Goal: Task Accomplishment & Management: Complete application form

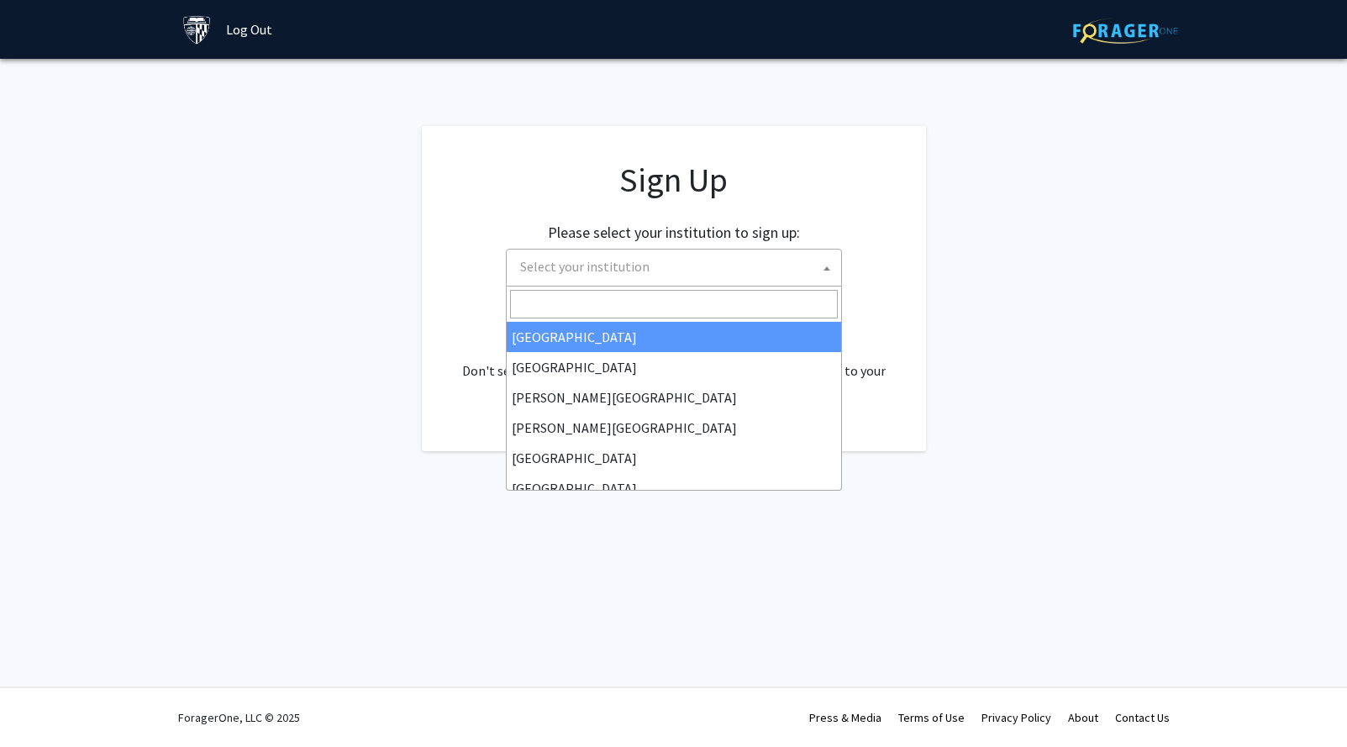
click at [731, 266] on span "Select your institution" at bounding box center [678, 267] width 328 height 34
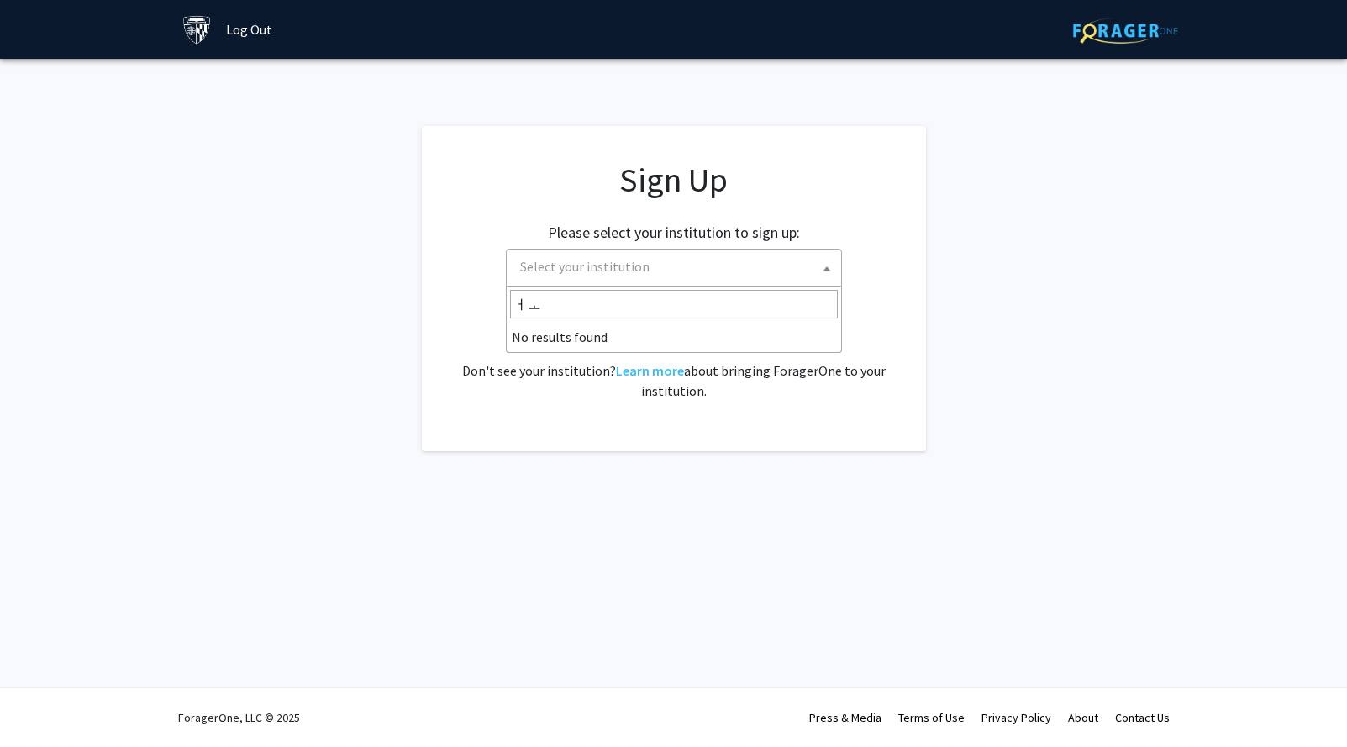
type input "ㅓ"
type input "j"
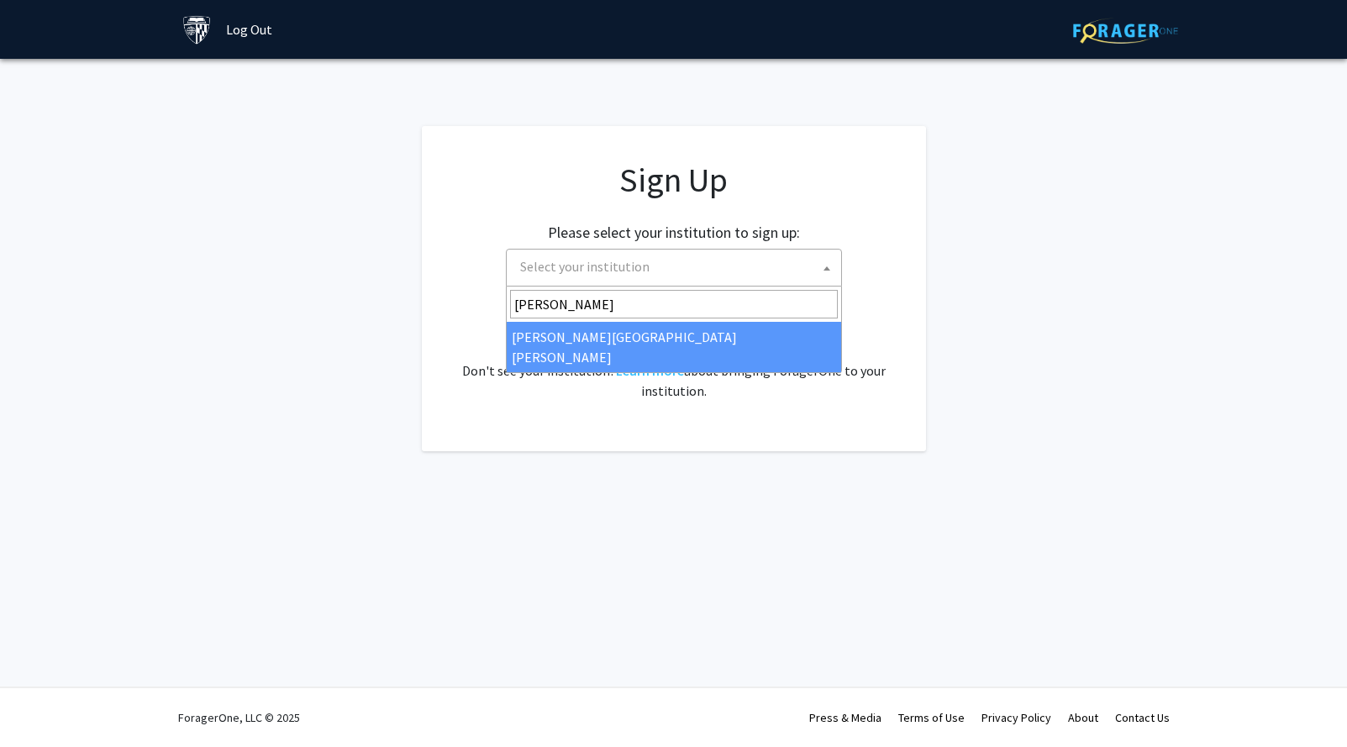
type input "[PERSON_NAME]"
select select "1"
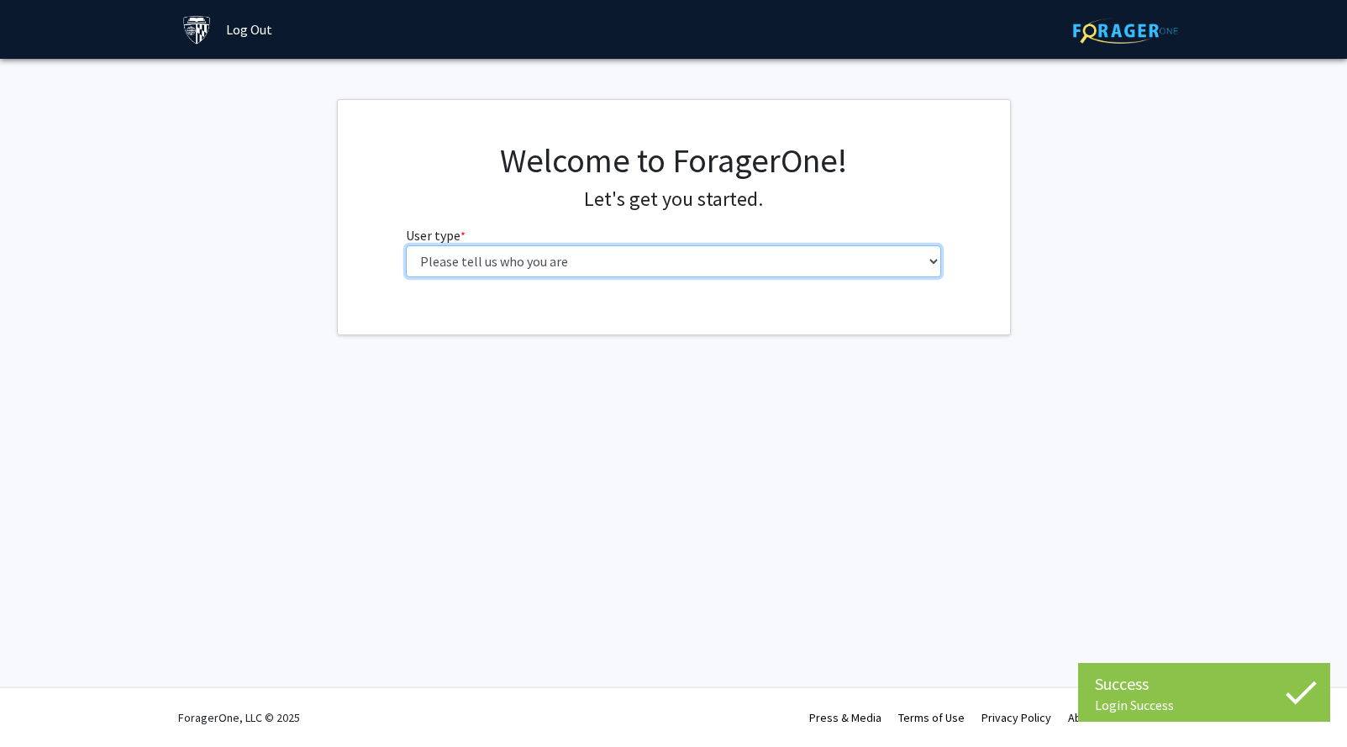
click at [789, 267] on select "Please tell us who you are Undergraduate Student Master's Student Doctoral Cand…" at bounding box center [673, 261] width 535 height 32
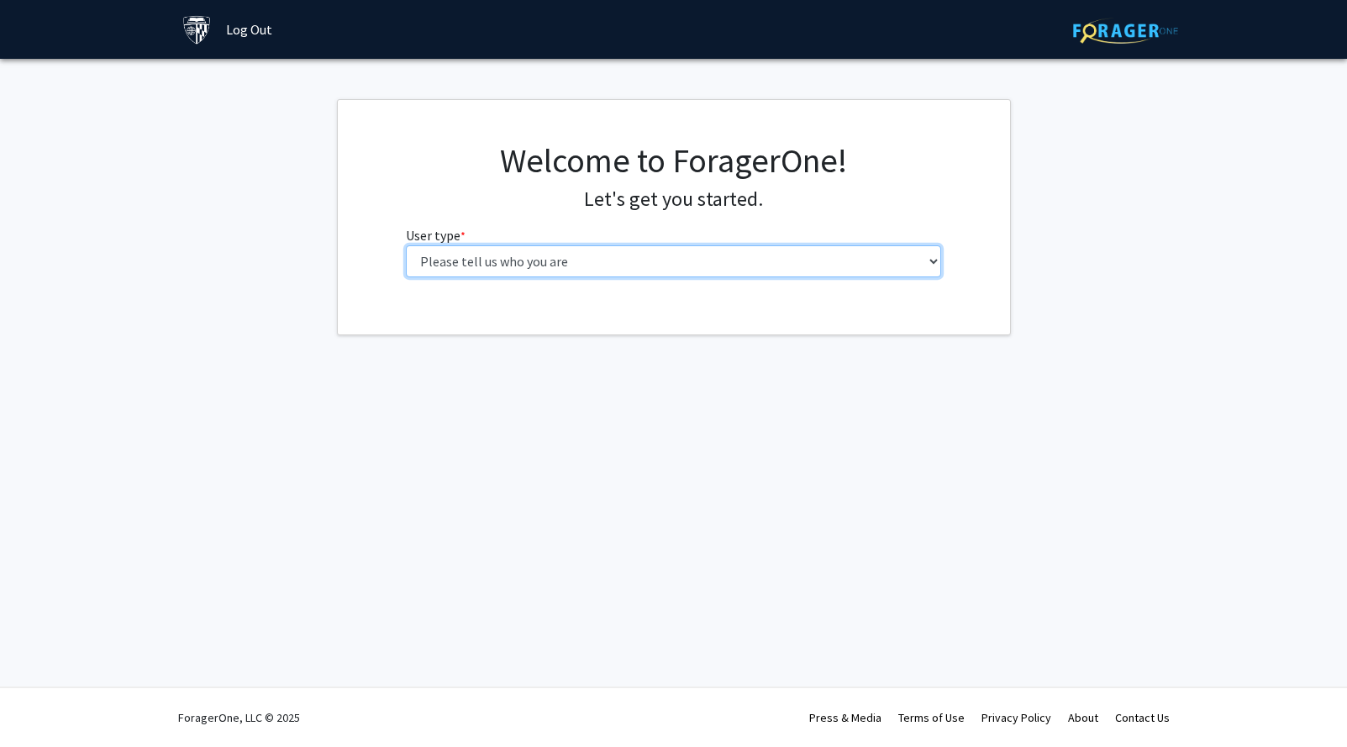
select select "2: masters"
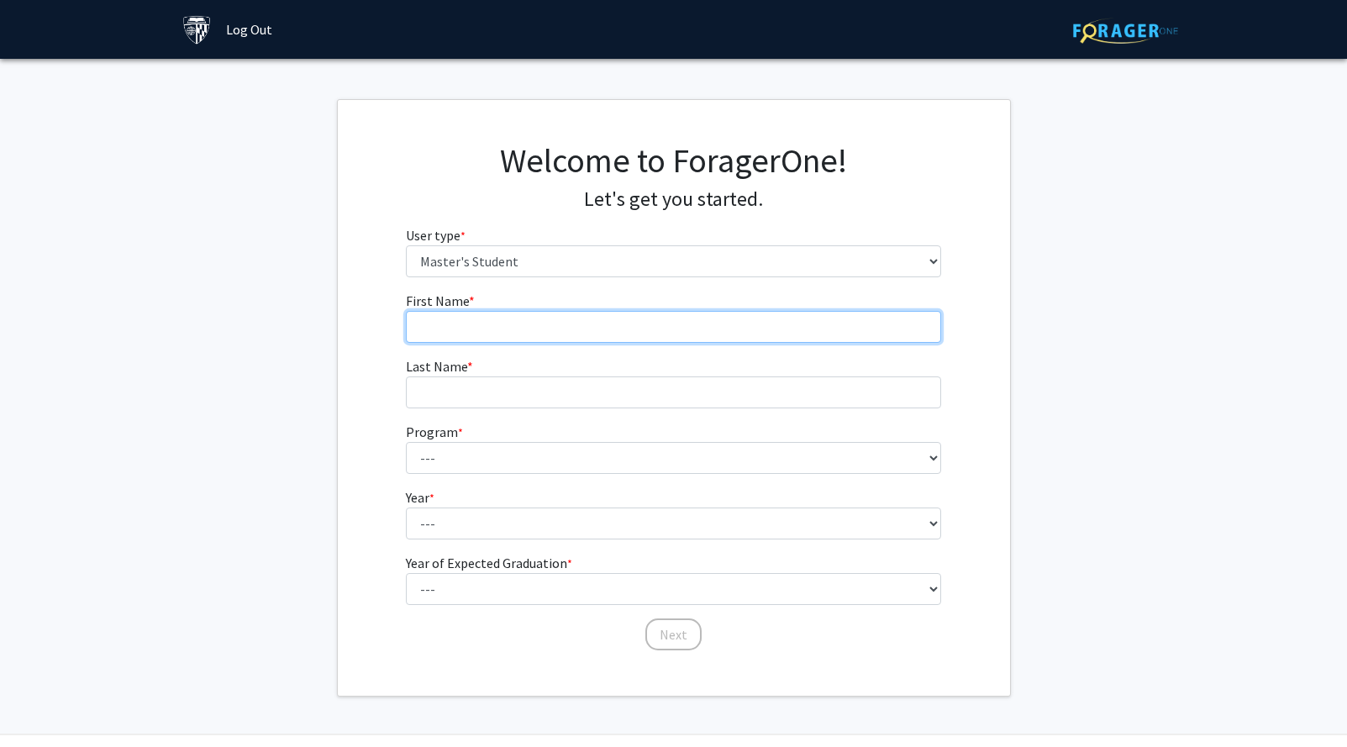
click at [680, 341] on input "First Name * required" at bounding box center [673, 327] width 535 height 32
type input "[PERSON_NAME]"
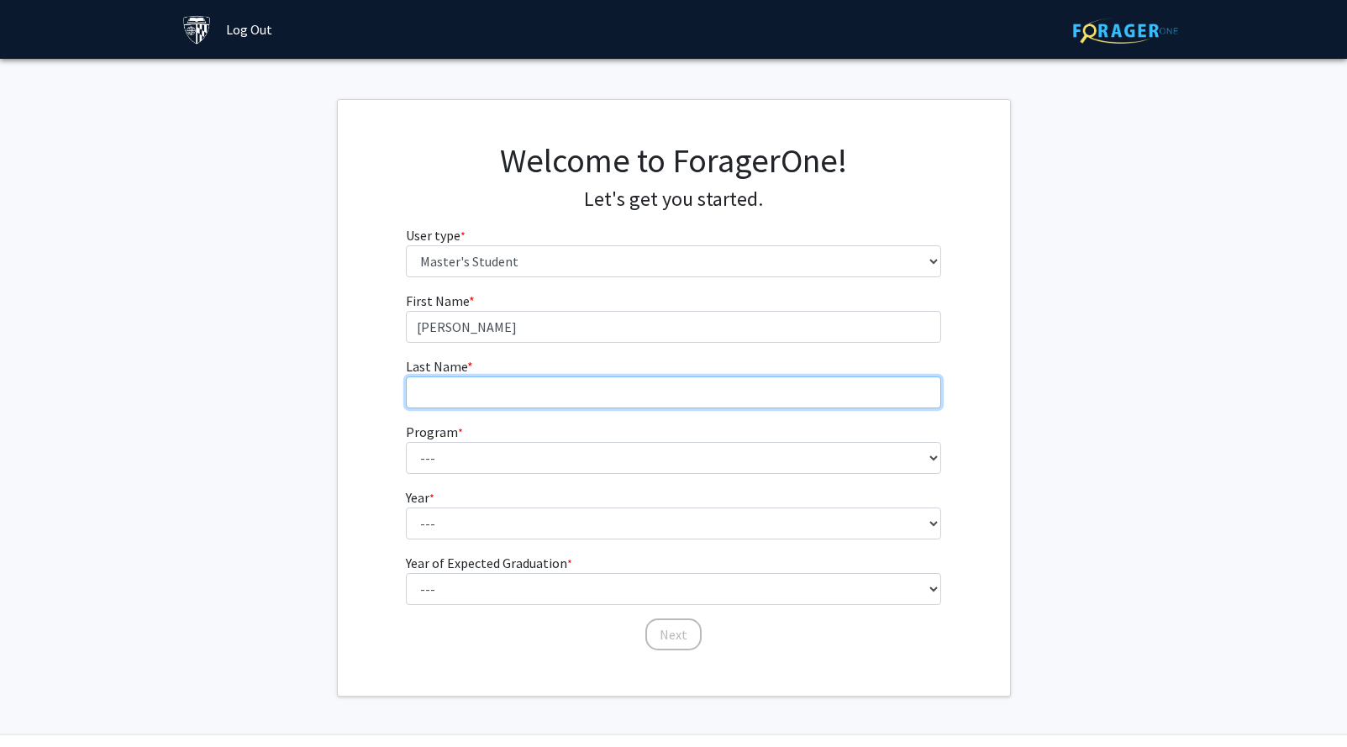
type input "Park"
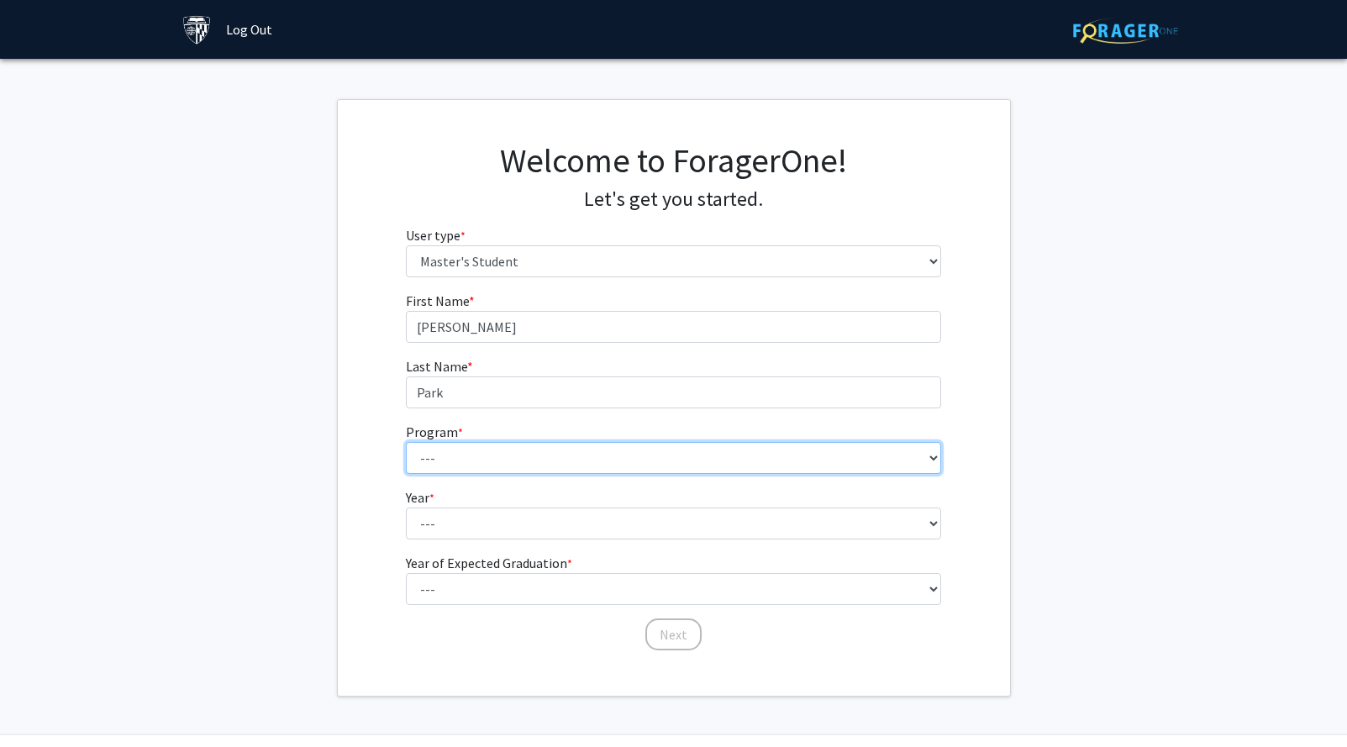
click at [492, 463] on select "--- Anatomy Education Applied and Computational Mathematics Applied Biomedical …" at bounding box center [673, 458] width 535 height 32
click at [936, 465] on select "--- Anatomy Education Applied and Computational Mathematics Applied Biomedical …" at bounding box center [673, 458] width 535 height 32
